Goal: Information Seeking & Learning: Find specific fact

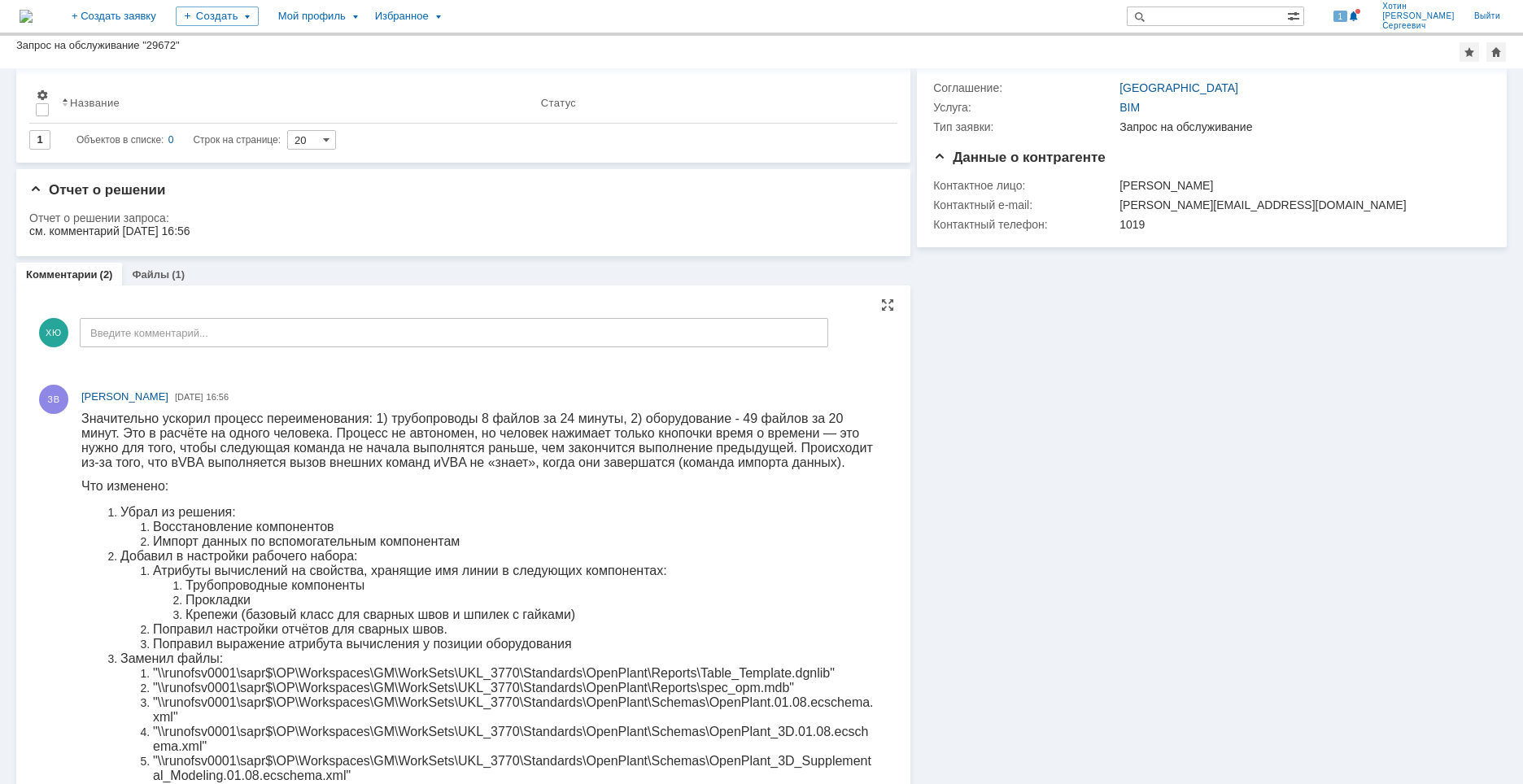
scroll to position [162, 0]
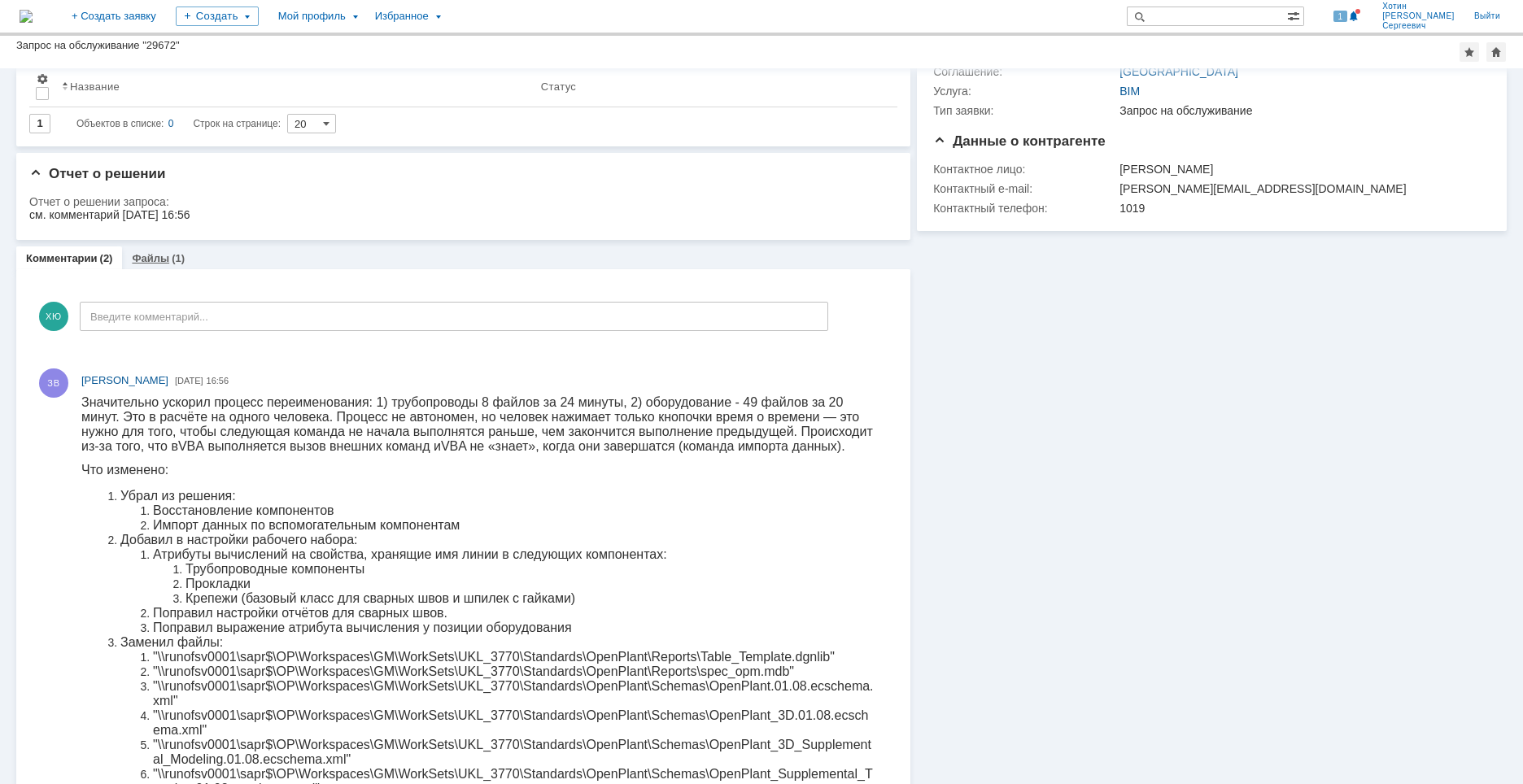
click at [148, 264] on link "Файлы" at bounding box center [150, 258] width 37 height 12
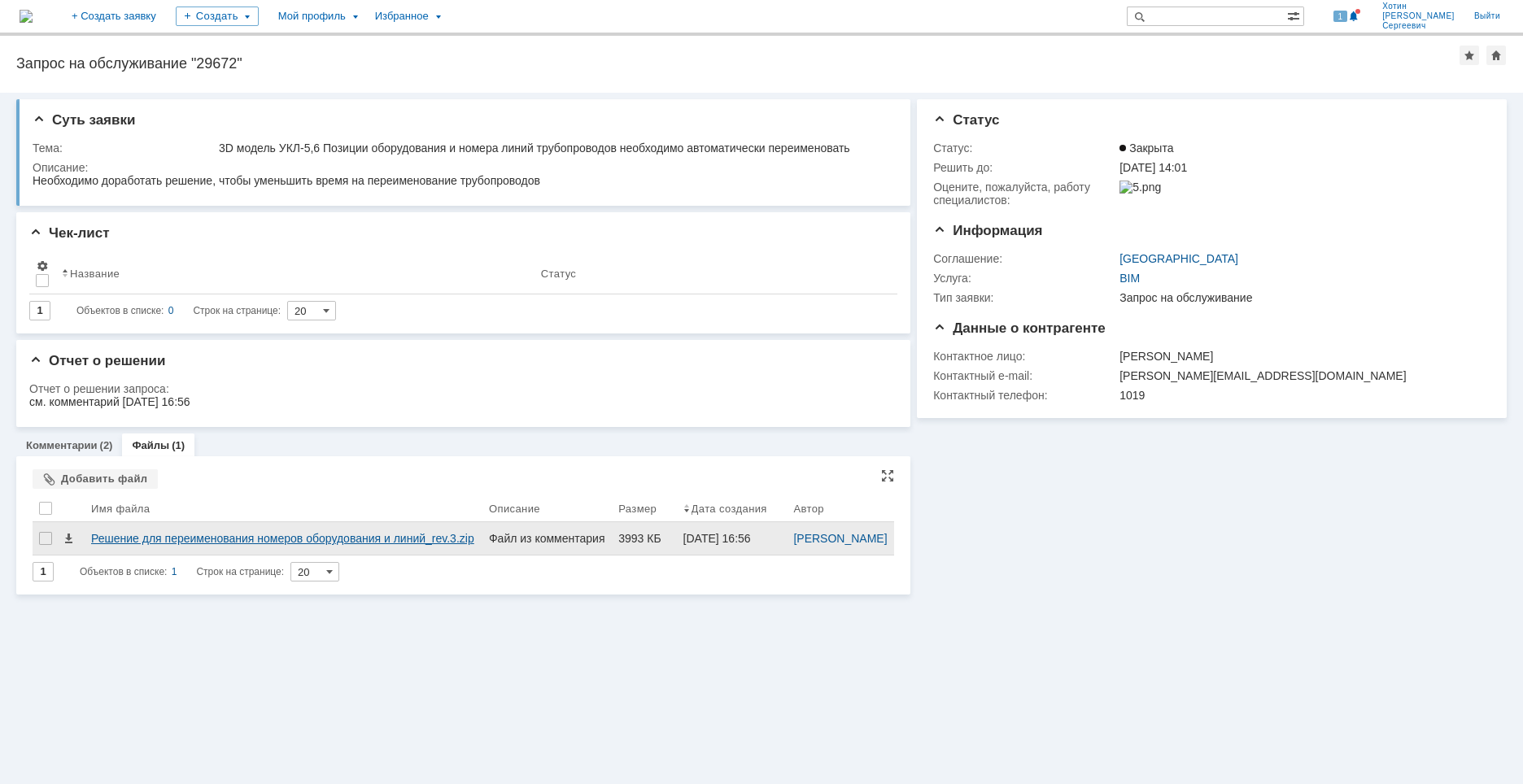
click at [146, 545] on div "Решение для переименования номеров оборудования и линий_rev.3.zip" at bounding box center [282, 538] width 384 height 13
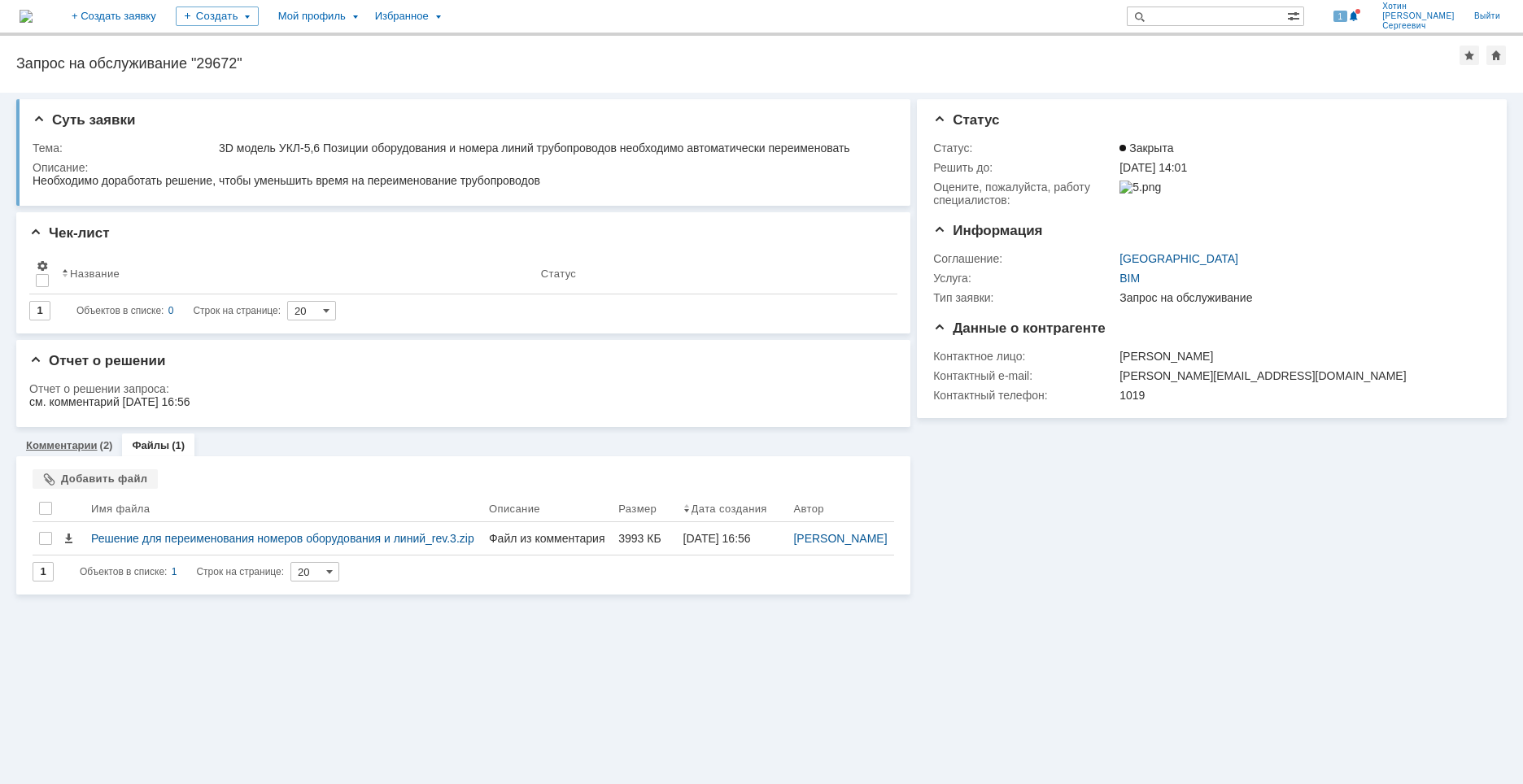
drag, startPoint x: 83, startPoint y: 442, endPoint x: 92, endPoint y: 441, distance: 9.1
click at [83, 441] on link "Комментарии" at bounding box center [61, 445] width 72 height 12
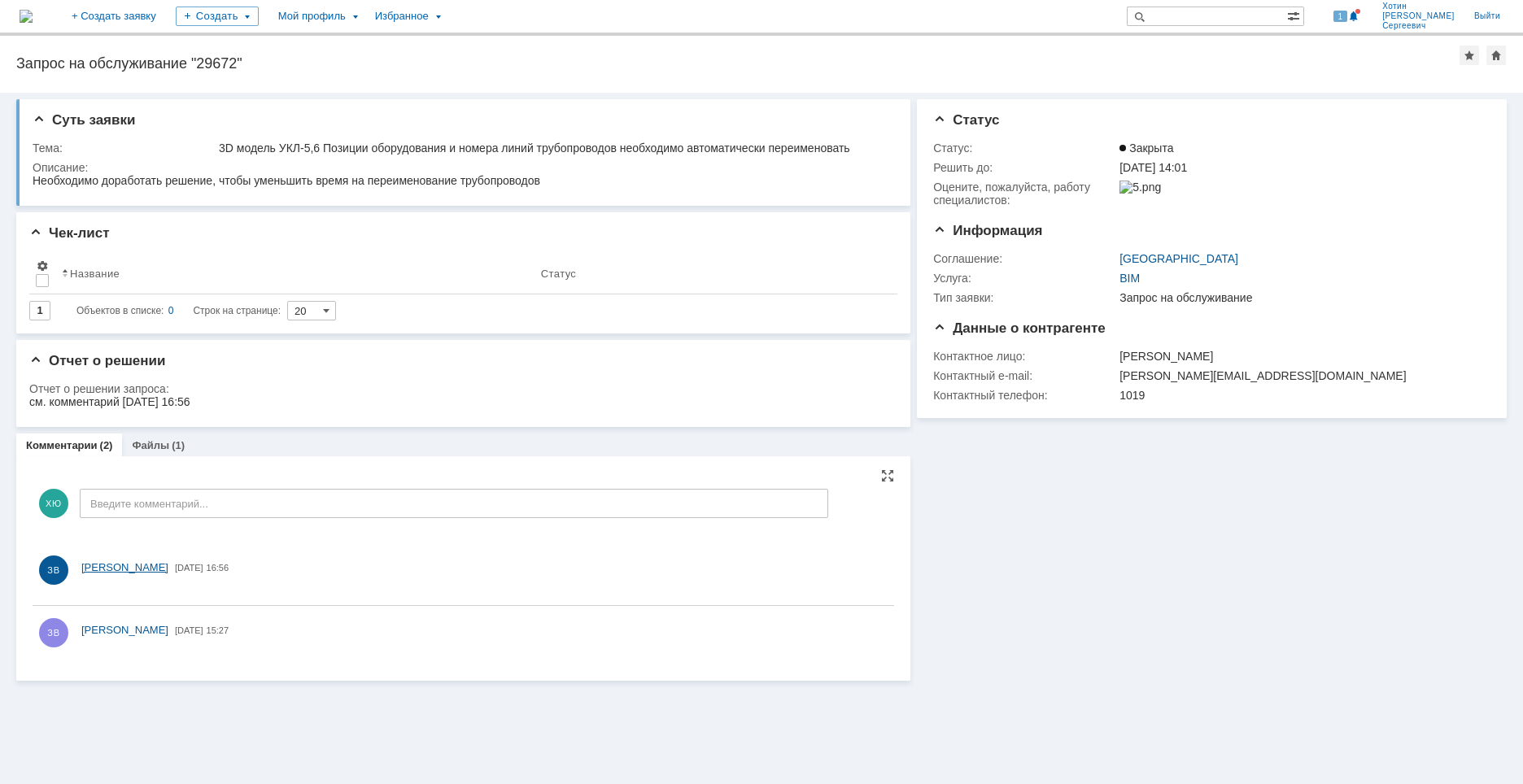
click at [168, 564] on span "[PERSON_NAME]" at bounding box center [124, 567] width 87 height 12
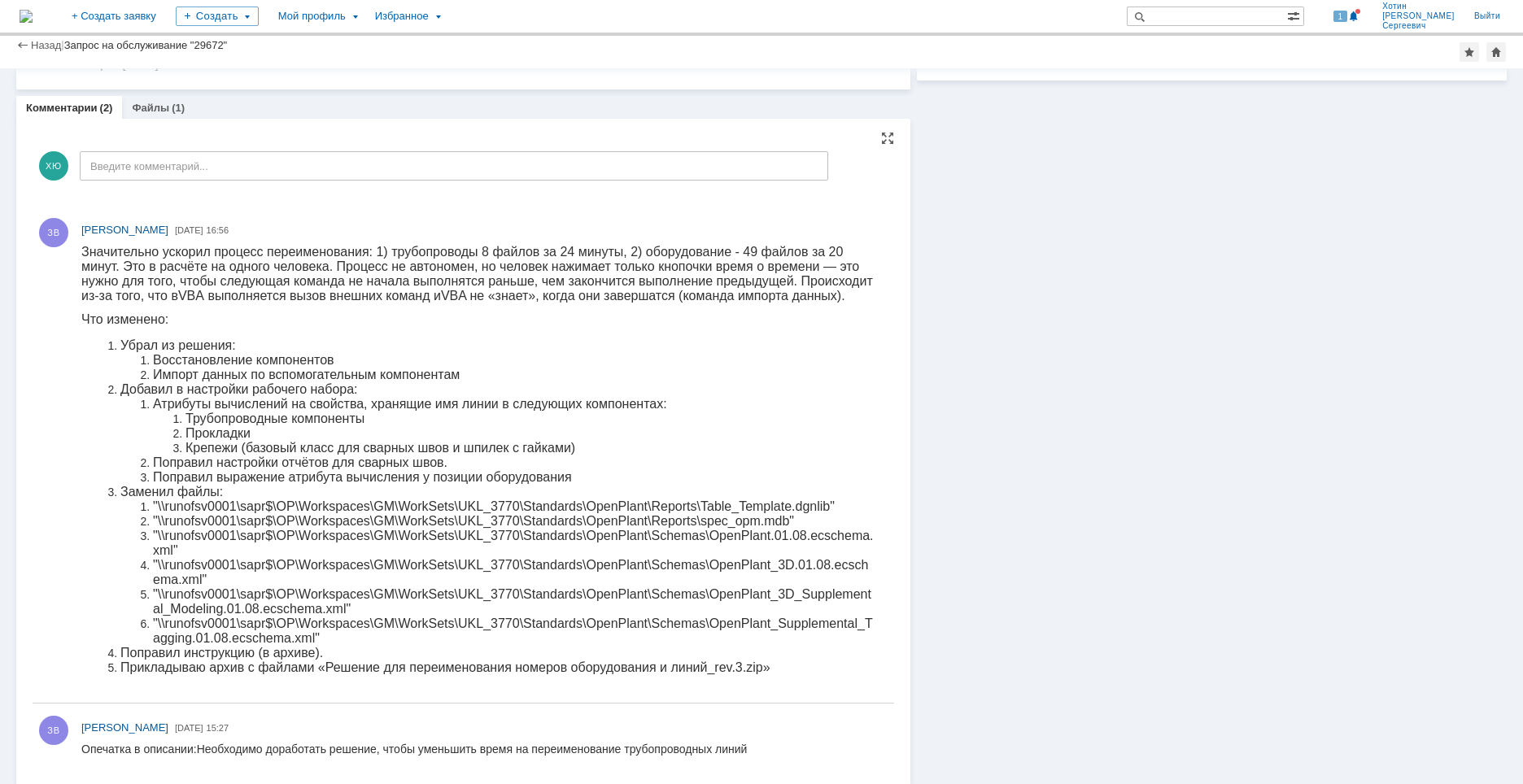
scroll to position [322, 0]
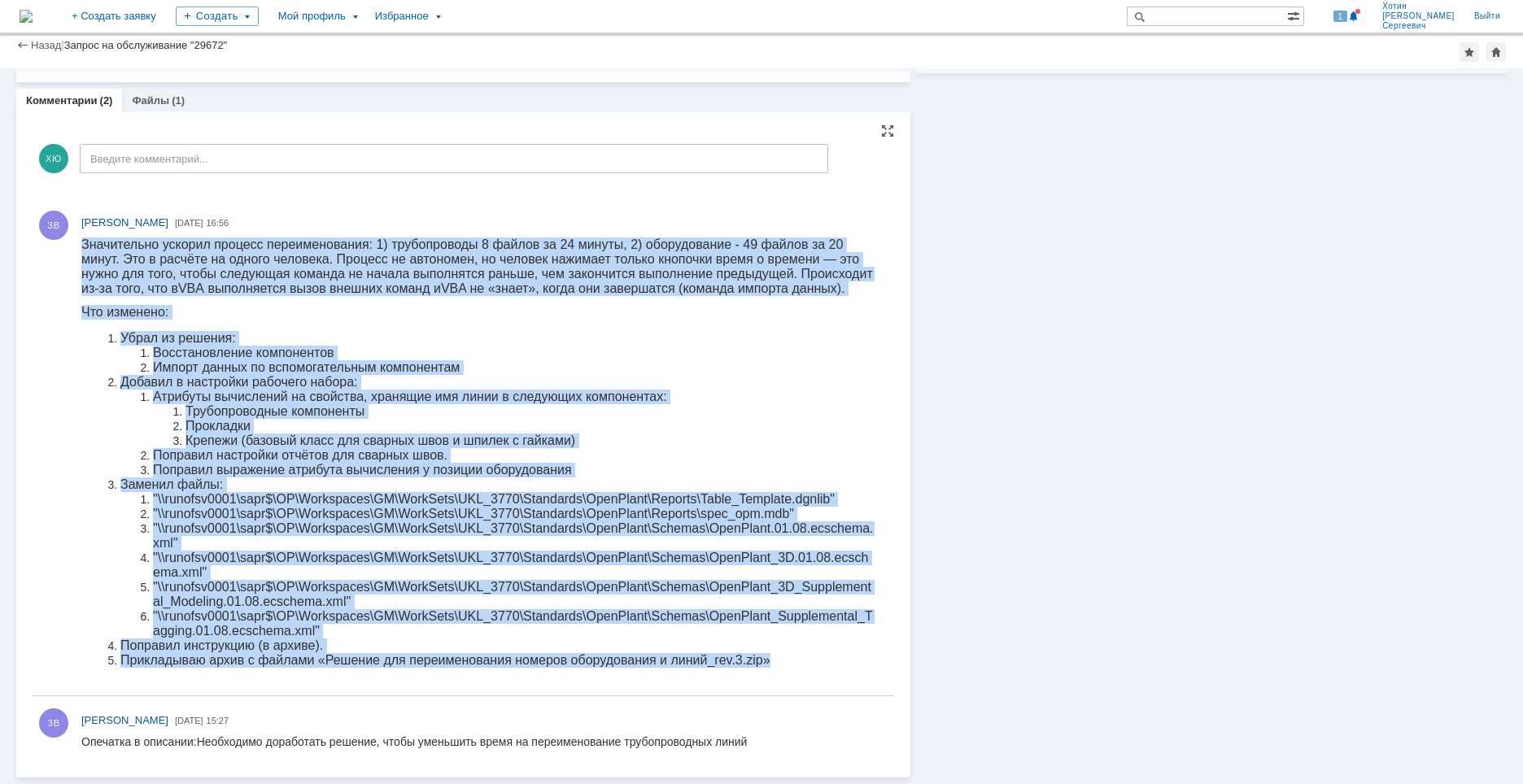
drag, startPoint x: 83, startPoint y: 248, endPoint x: 786, endPoint y: 656, distance: 812.8
click at [786, 656] on body "Значительно ускорил процесс переименования: 1) трубопроводы 8 файлов за 24 мину…" at bounding box center [478, 458] width 793 height 441
copy body "Loremipsumd sitamet consect adipiscingelit: 4) seddoeiusmod 2 tempor in 20 utla…"
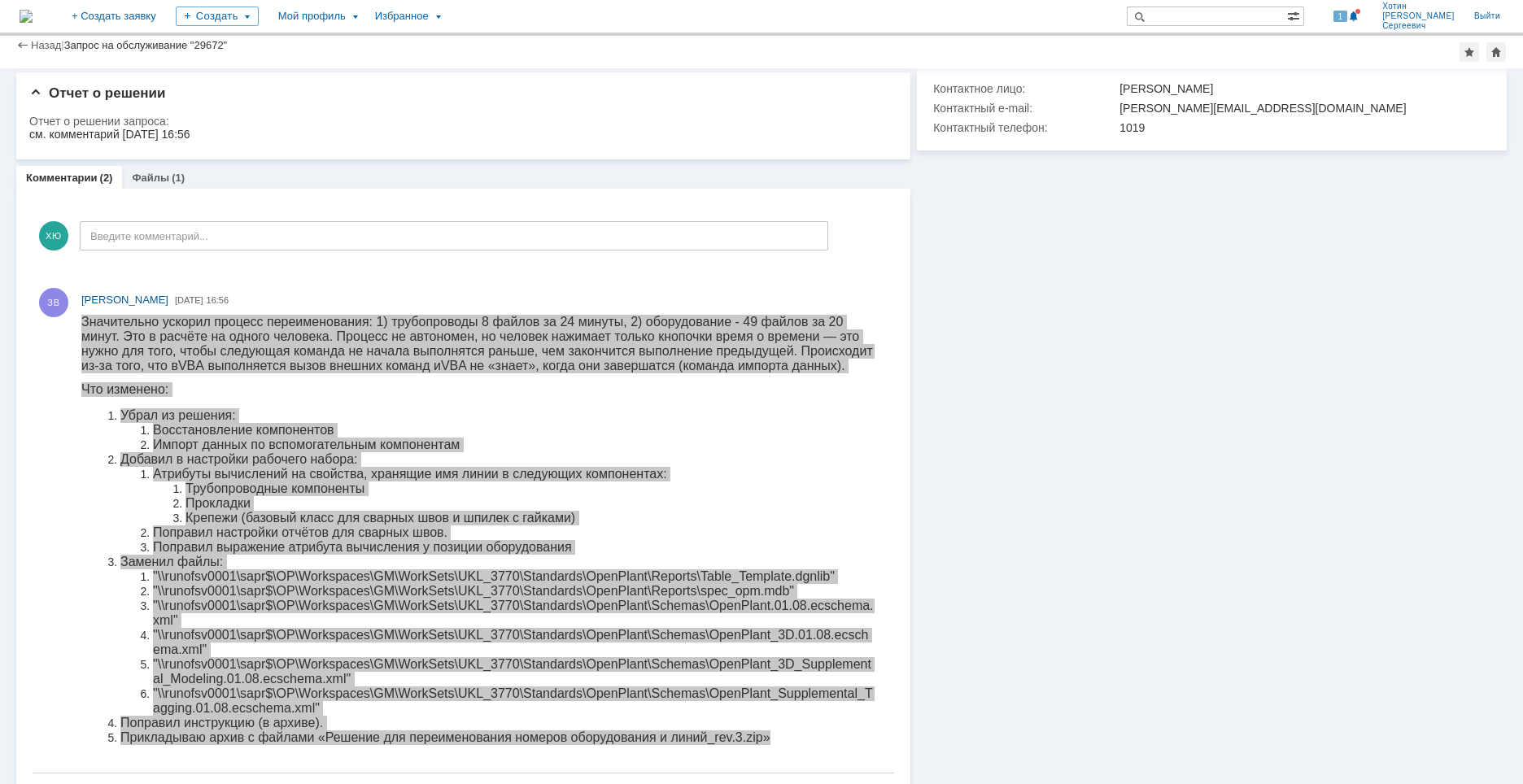
scroll to position [0, 0]
